Goal: Task Accomplishment & Management: Manage account settings

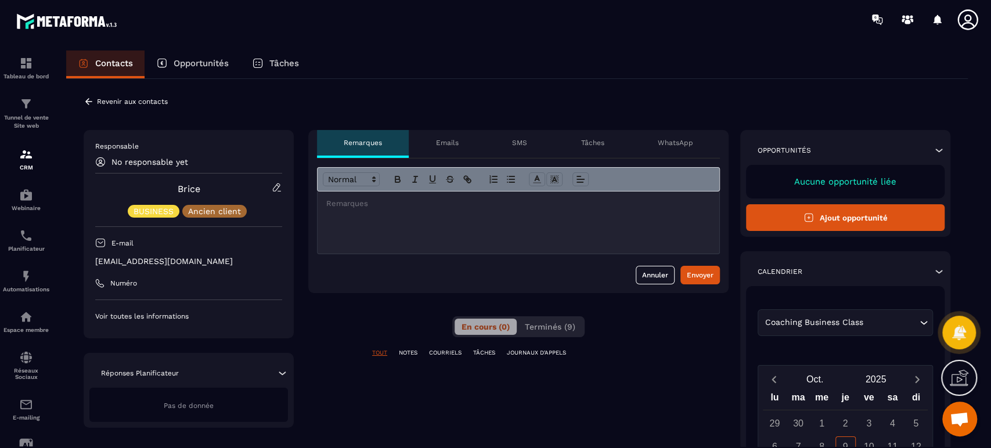
click at [0, 0] on img at bounding box center [0, 0] width 0 height 0
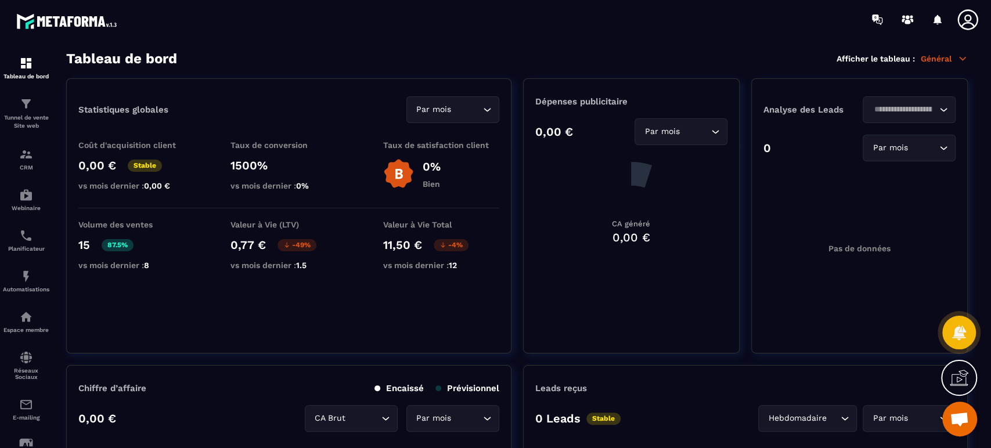
click at [26, 122] on p "Tunnel de vente Site web" at bounding box center [26, 122] width 46 height 16
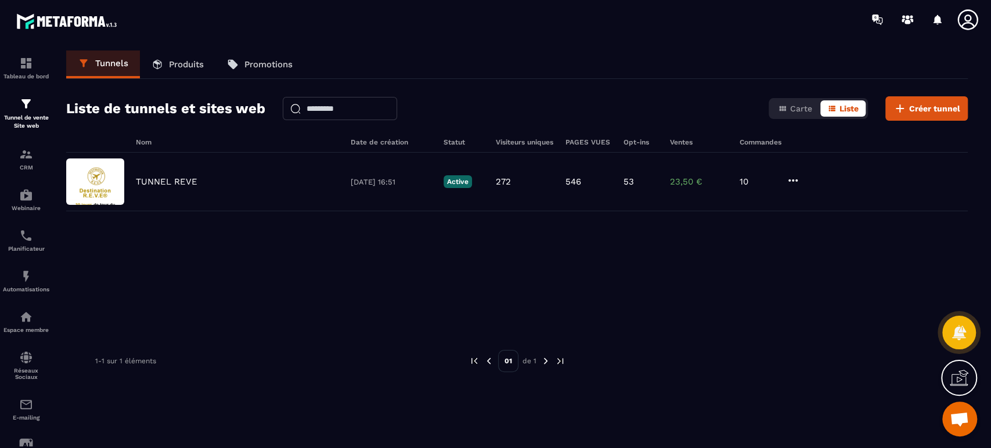
click at [161, 176] on p "TUNNEL REVE" at bounding box center [167, 181] width 62 height 10
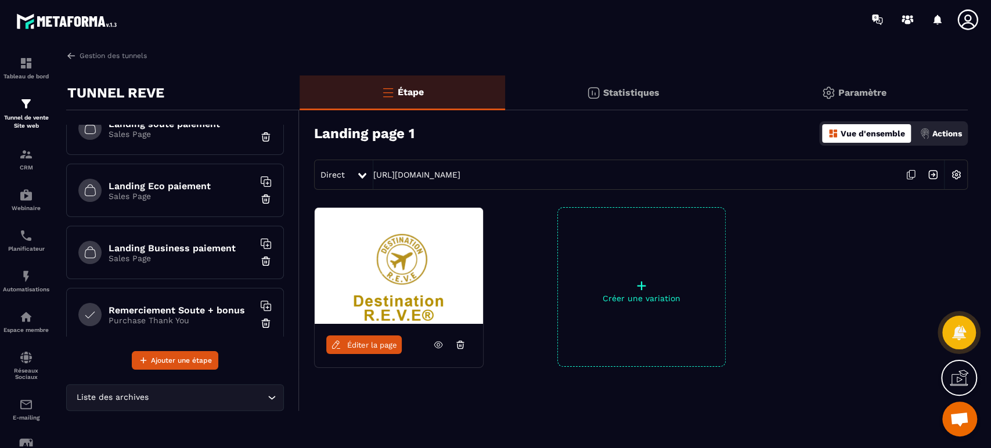
scroll to position [129, 0]
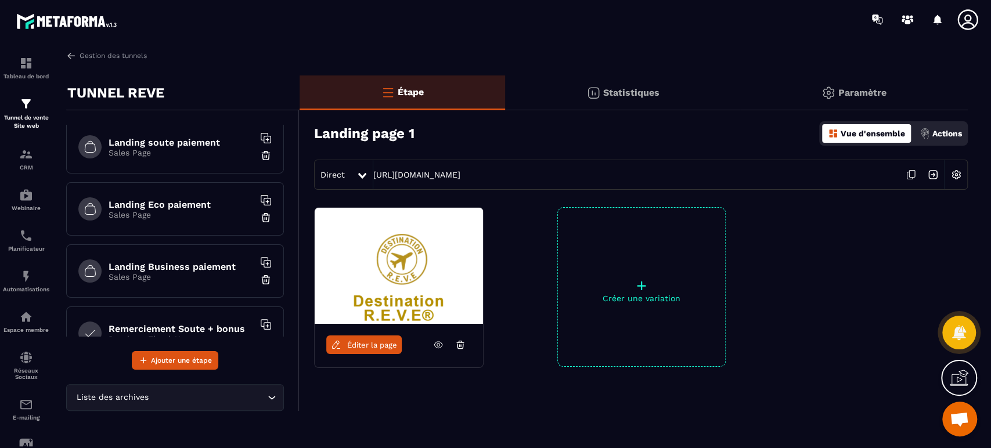
click at [199, 263] on h6 "Landing Business paiement" at bounding box center [181, 266] width 145 height 11
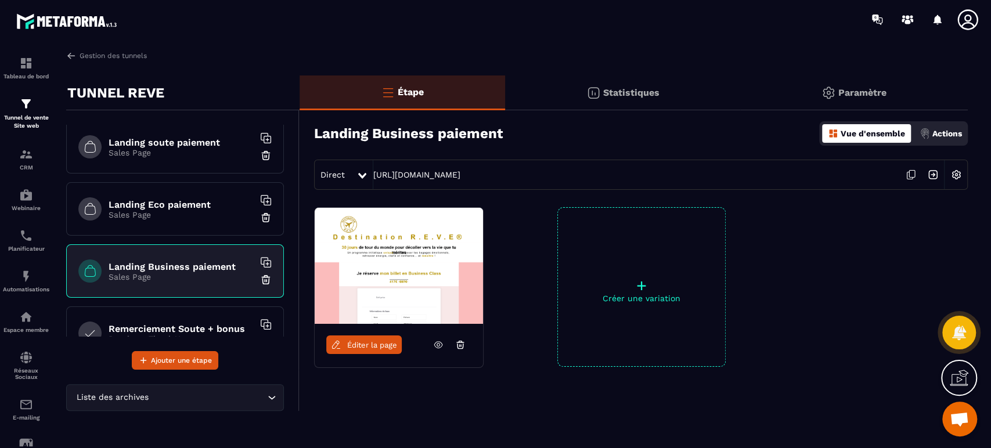
click at [955, 136] on p "Actions" at bounding box center [947, 133] width 30 height 9
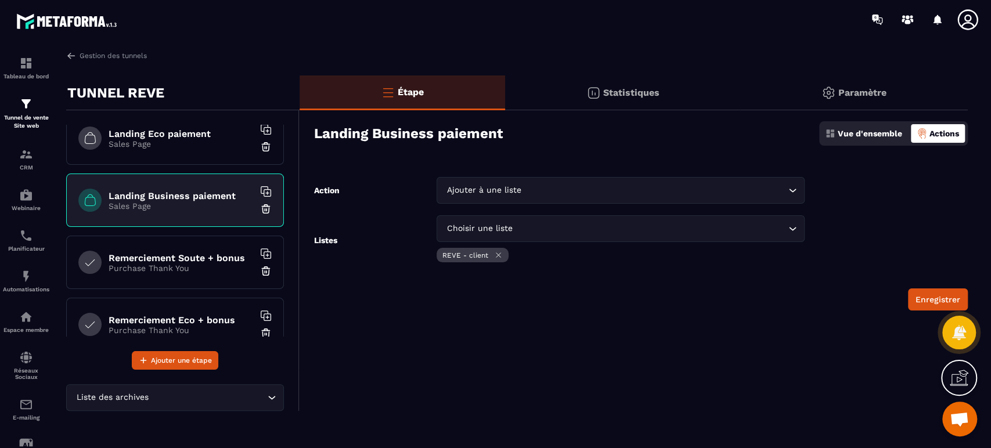
scroll to position [215, 0]
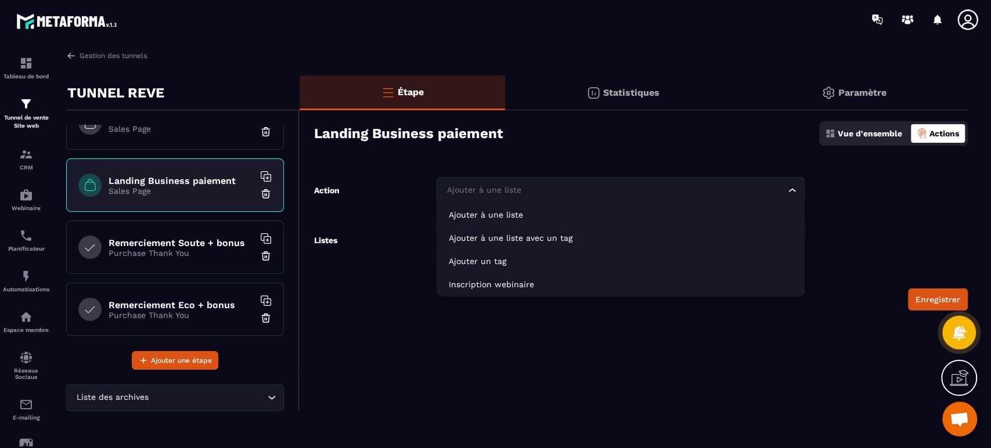
click at [564, 191] on input "Search for option" at bounding box center [614, 190] width 341 height 13
click at [549, 160] on div "Étape Statistiques Paramètre Landing Business paiement Vue d'ensemble Actions A…" at bounding box center [633, 242] width 668 height 335
click at [562, 184] on input "Search for option" at bounding box center [614, 190] width 341 height 13
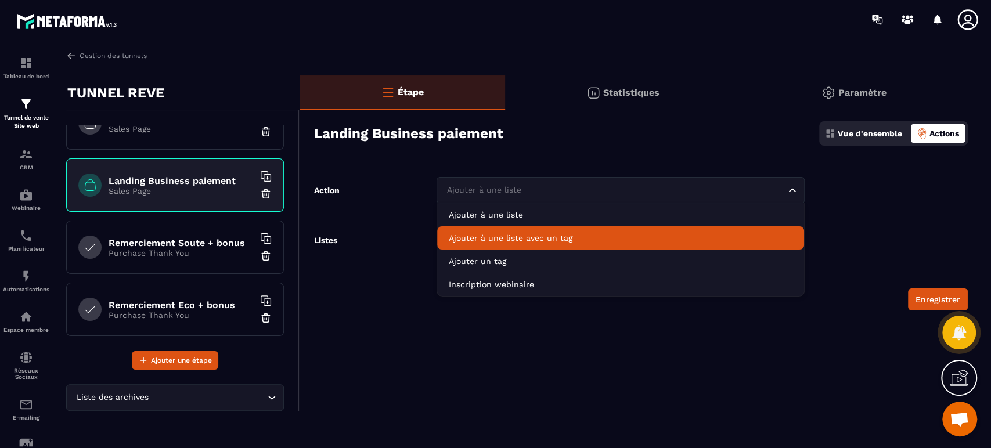
click at [531, 236] on p "Ajouter à une liste avec un tag" at bounding box center [620, 238] width 343 height 12
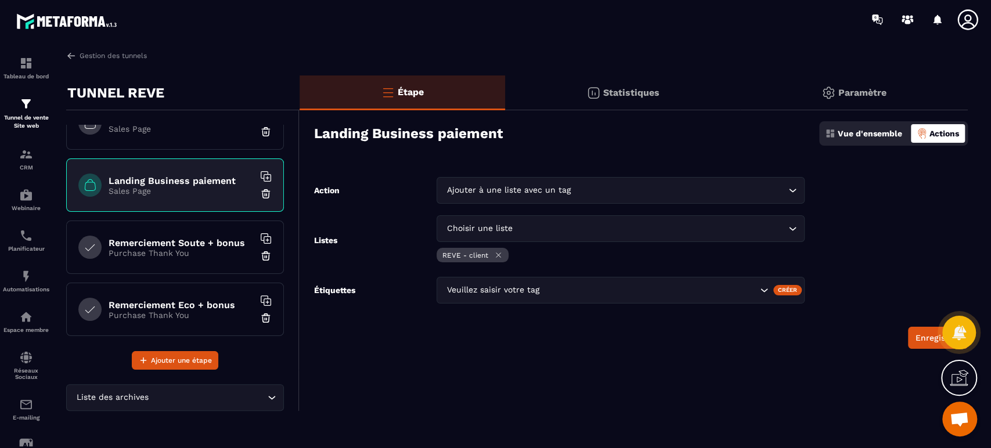
click at [525, 290] on div "Veuillez saisir votre tag" at bounding box center [600, 290] width 315 height 13
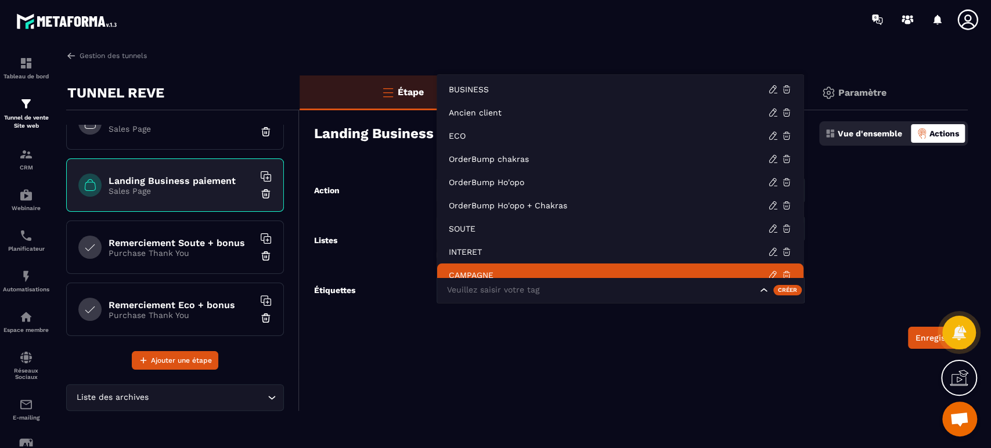
scroll to position [9, 0]
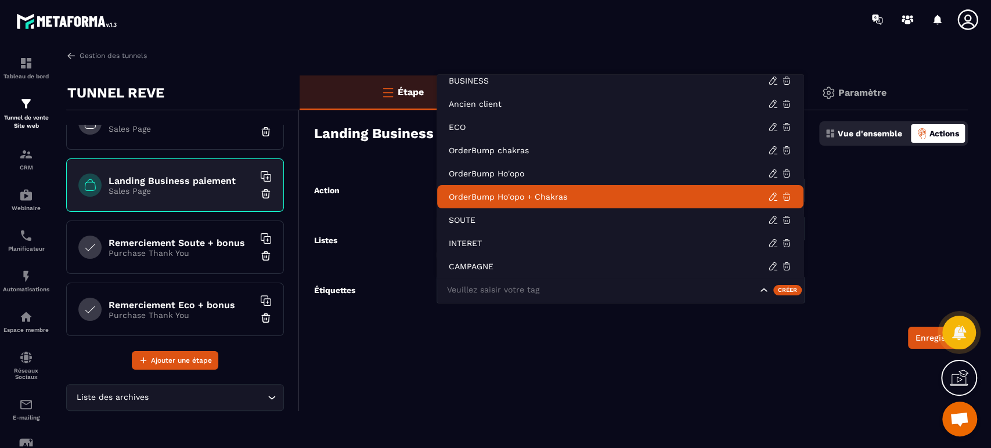
click at [515, 196] on p "OrderBump Ho'opo + Chakras" at bounding box center [608, 197] width 319 height 12
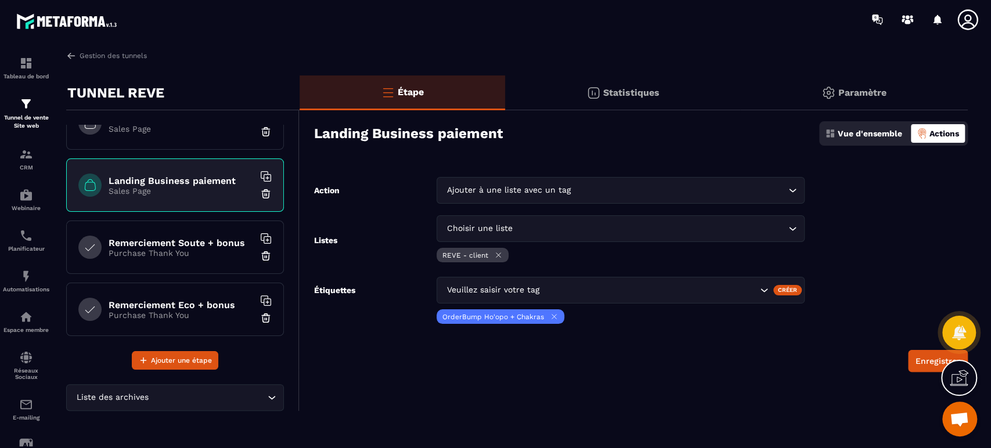
click at [520, 356] on div "Enregistrer" at bounding box center [640, 361] width 653 height 22
click at [921, 363] on button "Enregistrer" at bounding box center [938, 361] width 60 height 22
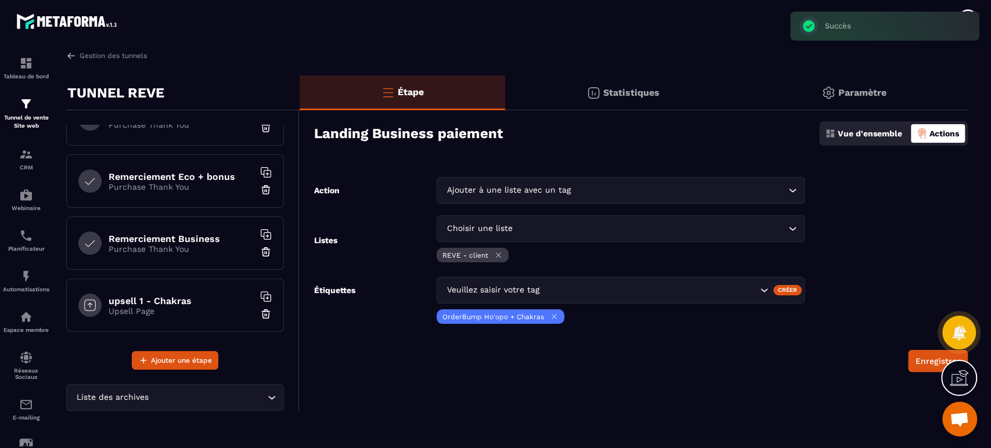
scroll to position [344, 0]
click at [186, 233] on h6 "Remerciement Business" at bounding box center [181, 238] width 145 height 11
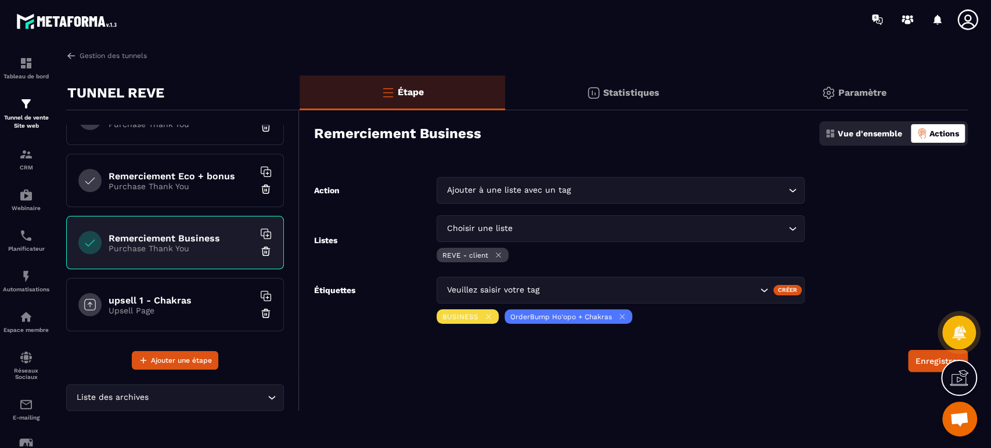
click at [524, 179] on div "Ajouter à une liste avec un tag Loading..." at bounding box center [619, 190] width 367 height 27
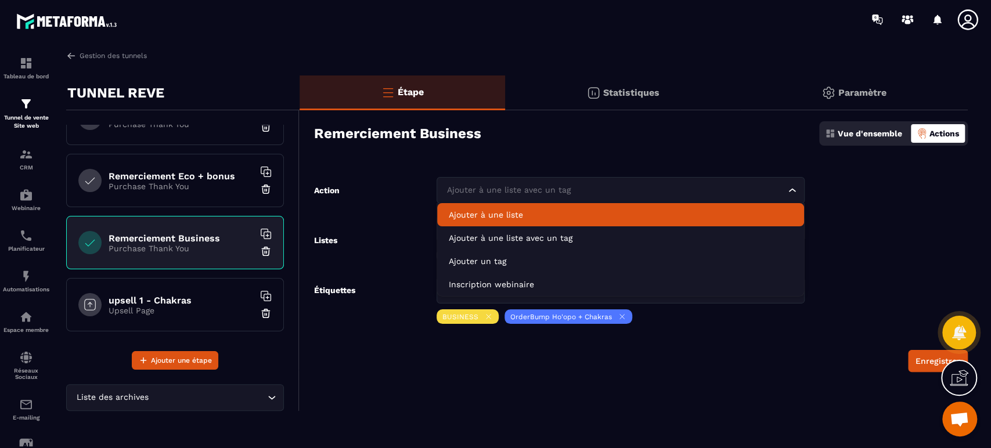
click at [509, 187] on input "Search for option" at bounding box center [614, 190] width 341 height 13
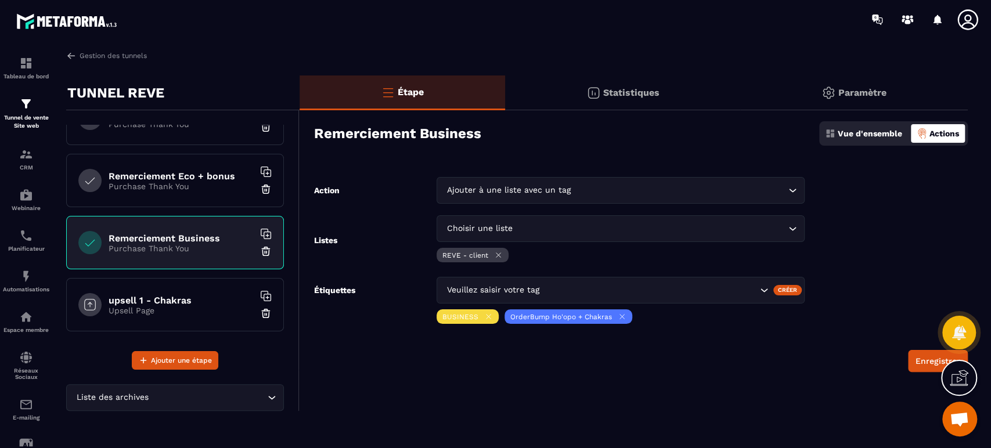
click at [736, 161] on div "Étape Statistiques Paramètre Remerciement Business Vue d'ensemble Actions Actio…" at bounding box center [633, 242] width 668 height 335
click at [498, 253] on icon at bounding box center [498, 255] width 9 height 9
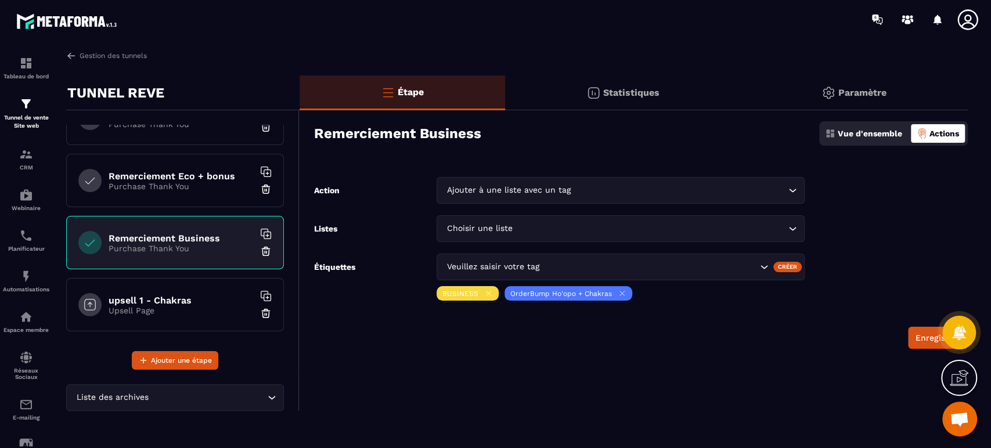
click at [486, 294] on icon at bounding box center [488, 293] width 9 height 9
click at [554, 289] on icon at bounding box center [554, 293] width 9 height 9
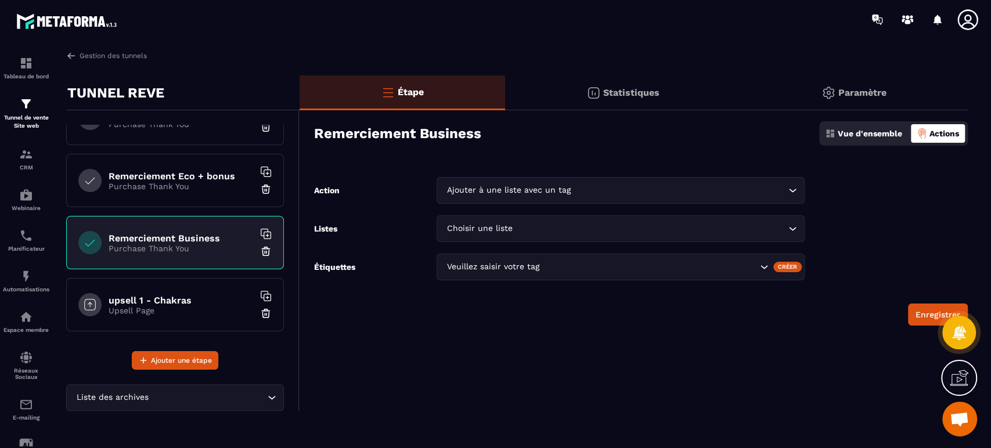
click at [875, 122] on div "Vue d'ensemble Actions" at bounding box center [893, 133] width 149 height 24
click at [861, 133] on p "Vue d'ensemble" at bounding box center [869, 133] width 64 height 9
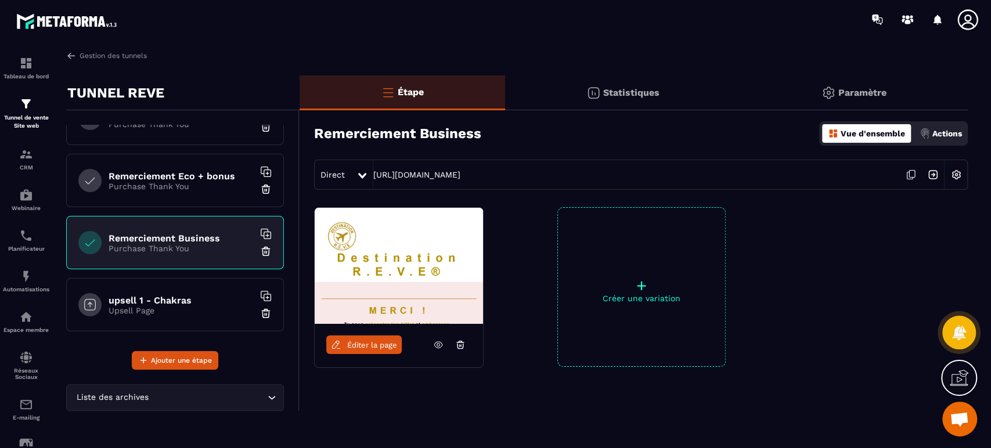
click at [192, 193] on div "Remerciement Eco + bonus Purchase Thank You" at bounding box center [175, 180] width 218 height 53
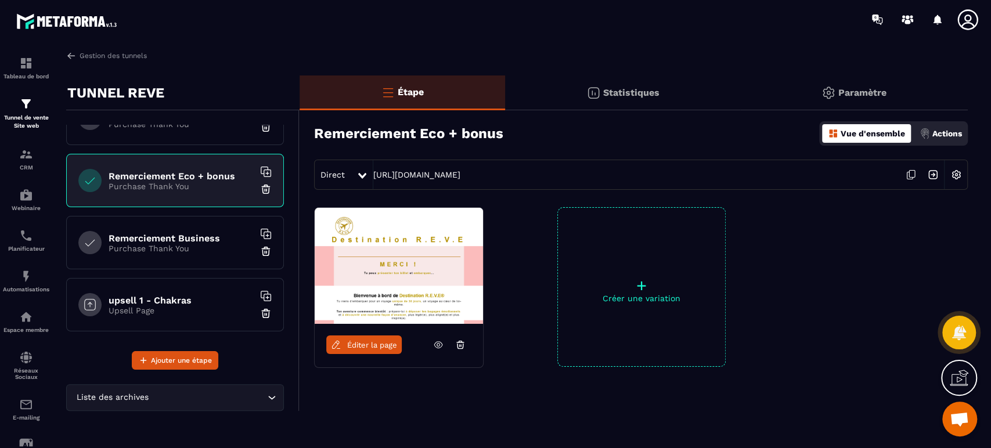
click at [203, 241] on h6 "Remerciement Business" at bounding box center [181, 238] width 145 height 11
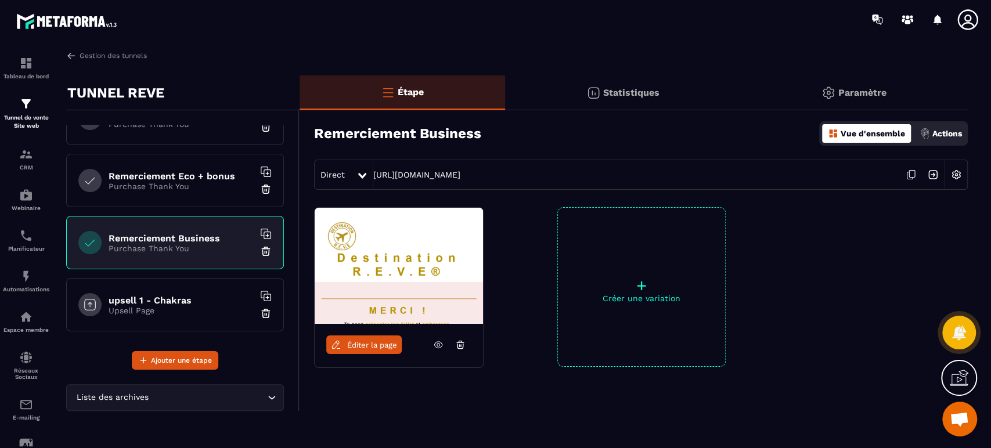
click at [948, 134] on p "Actions" at bounding box center [947, 133] width 30 height 9
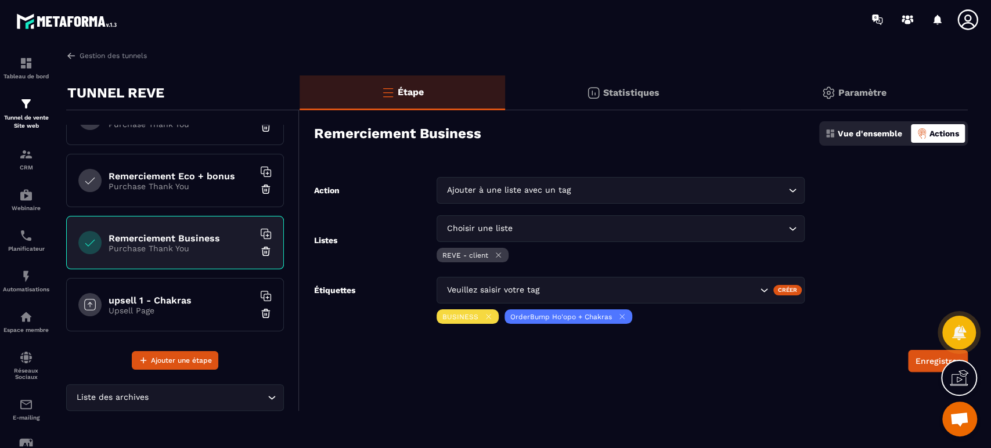
click at [499, 250] on div "REVE - client" at bounding box center [472, 255] width 72 height 15
drag, startPoint x: 497, startPoint y: 252, endPoint x: 499, endPoint y: 259, distance: 7.2
click at [499, 252] on icon at bounding box center [498, 255] width 9 height 9
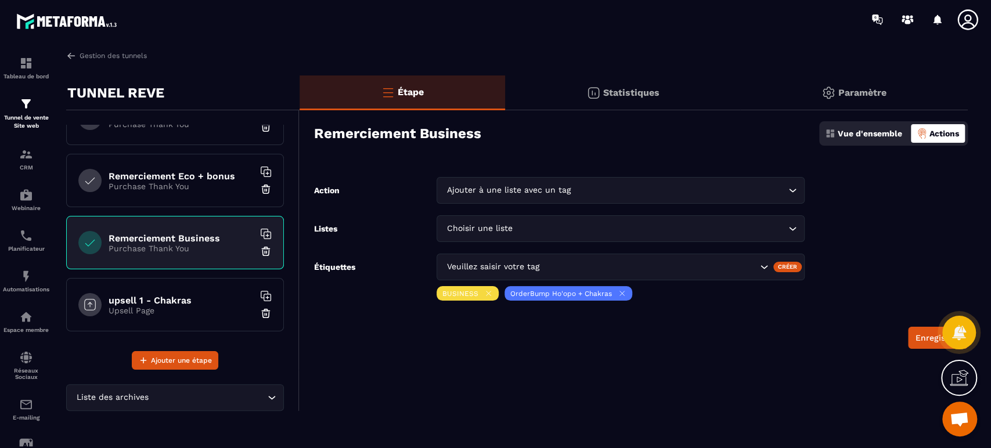
click at [486, 295] on icon at bounding box center [488, 293] width 9 height 9
click at [550, 291] on icon at bounding box center [554, 293] width 9 height 9
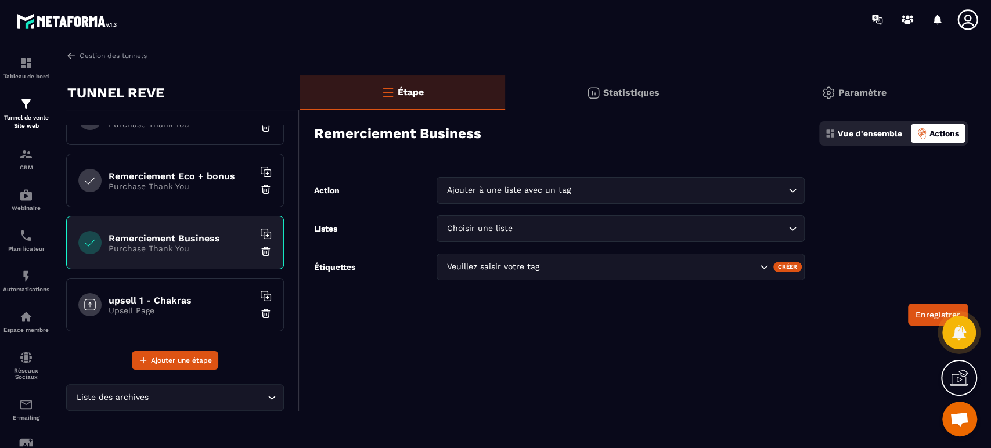
click at [917, 310] on button "Enregistrer" at bounding box center [938, 315] width 60 height 22
click at [525, 199] on div "Ajouter à une liste avec un tag Loading..." at bounding box center [619, 190] width 367 height 27
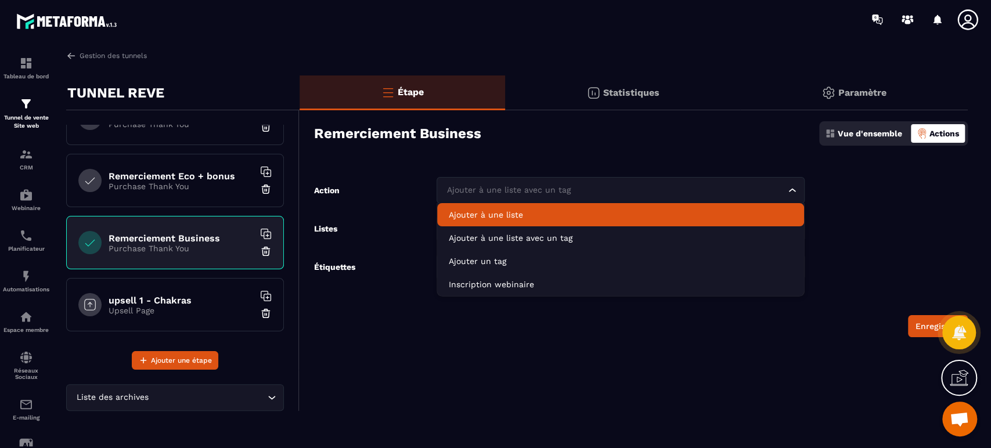
click at [520, 214] on p "Ajouter à une liste" at bounding box center [620, 215] width 343 height 12
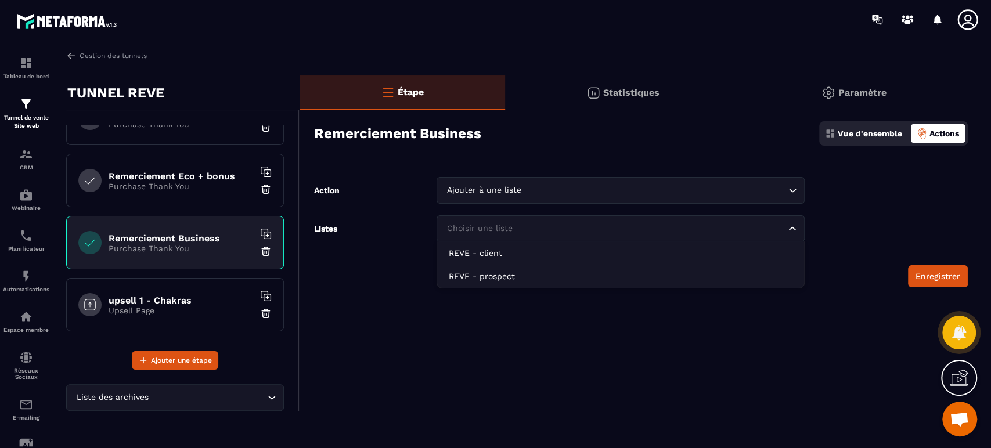
click at [501, 230] on div "Choisir une liste" at bounding box center [614, 228] width 343 height 13
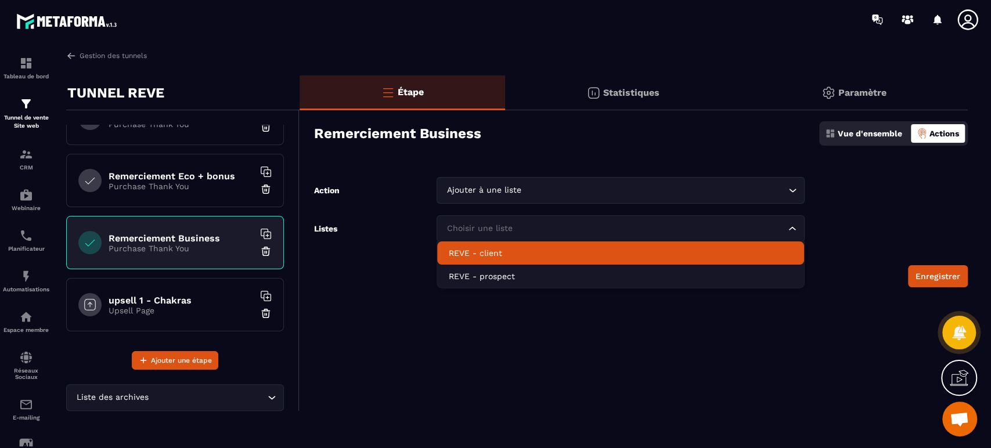
click at [496, 252] on p "REVE - client" at bounding box center [620, 253] width 343 height 12
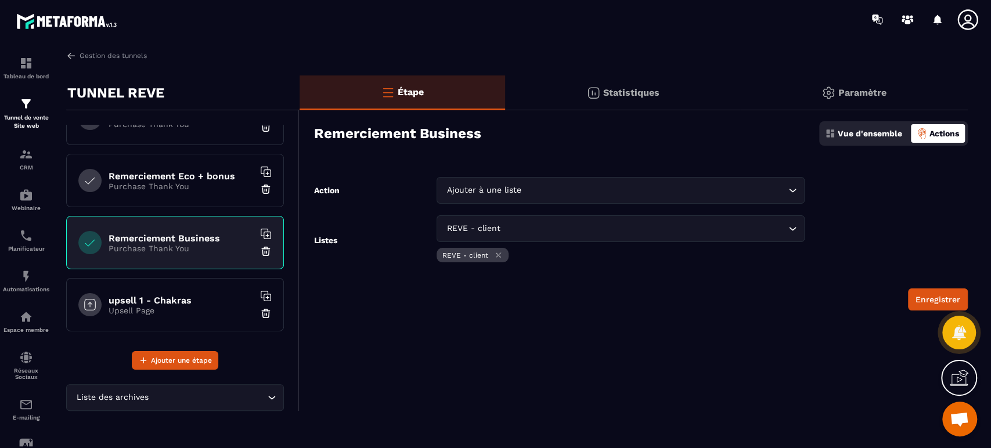
click at [930, 301] on button "Enregistrer" at bounding box center [938, 299] width 60 height 22
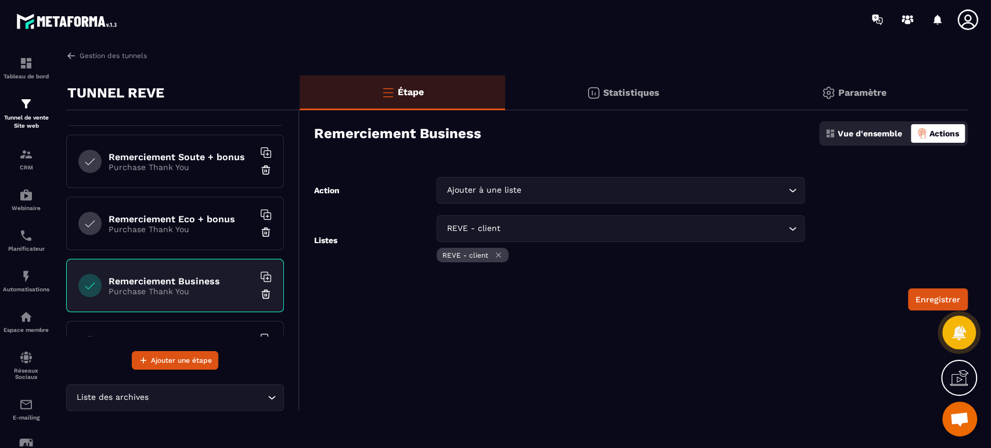
click at [26, 118] on p "Tunnel de vente Site web" at bounding box center [26, 122] width 46 height 16
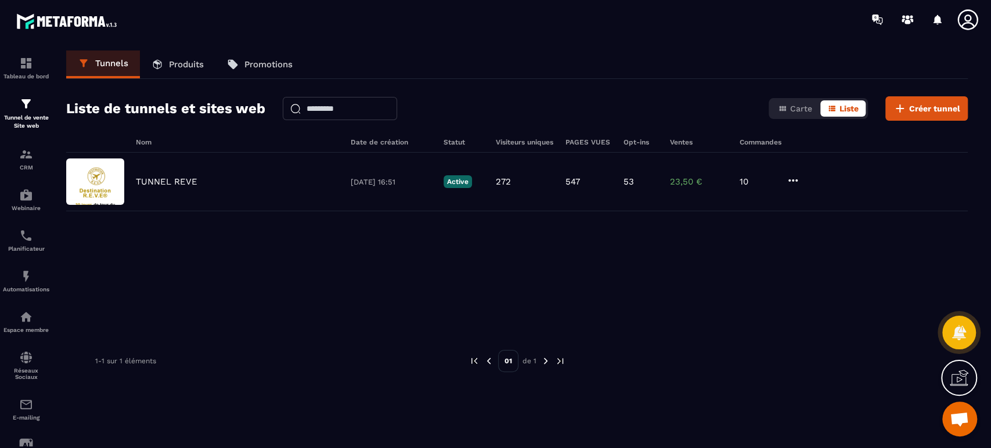
click at [148, 62] on link "Produits" at bounding box center [177, 64] width 75 height 28
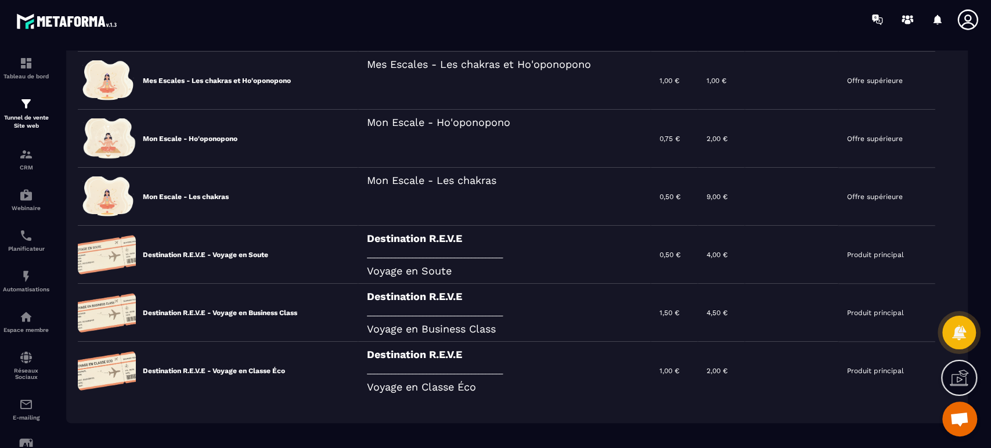
scroll to position [344, 0]
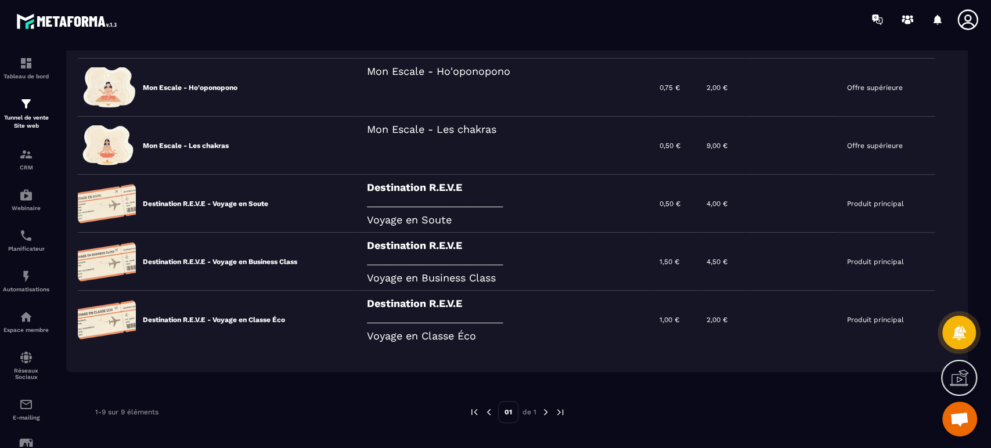
click at [394, 255] on div "Destination R.E.V.E _______________________________________ Voyage en Business …" at bounding box center [504, 262] width 293 height 58
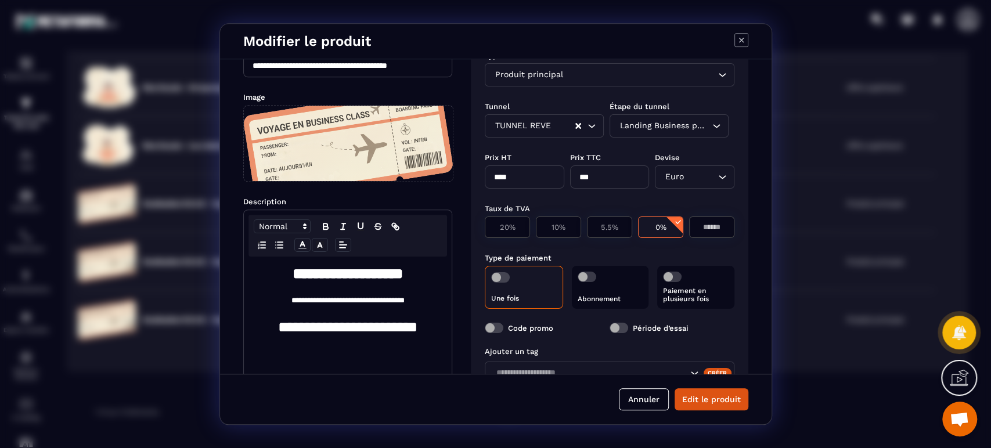
scroll to position [0, 0]
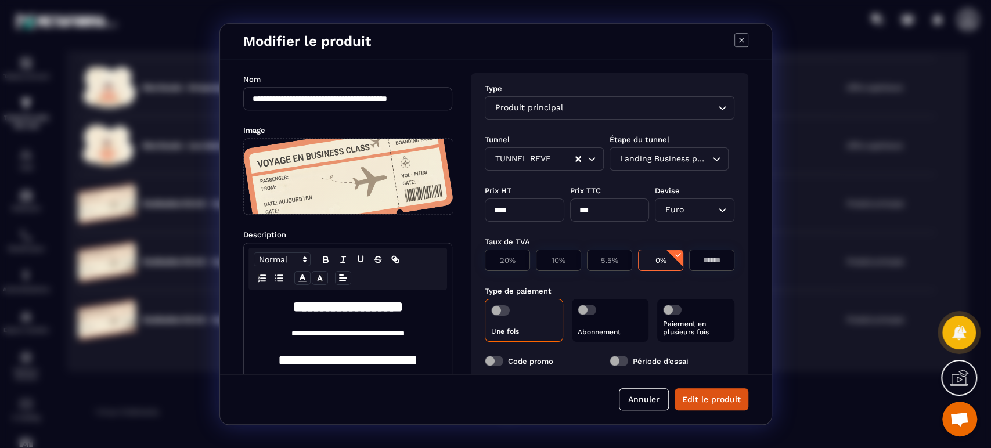
click at [641, 398] on button "Annuler" at bounding box center [644, 399] width 50 height 22
